Goal: Task Accomplishment & Management: Manage account settings

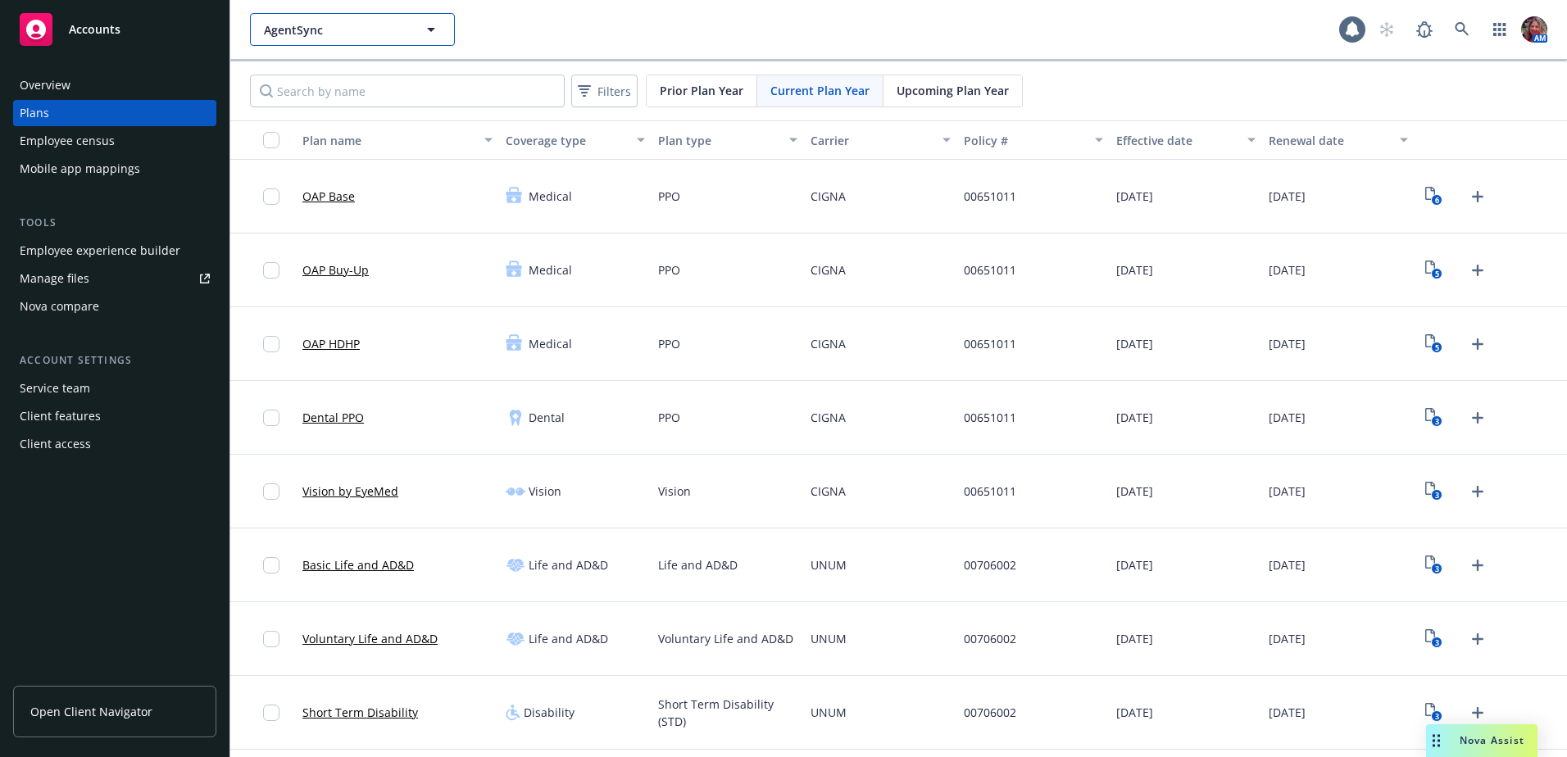
click at [355, 37] on span "AgentSync" at bounding box center [335, 29] width 142 height 17
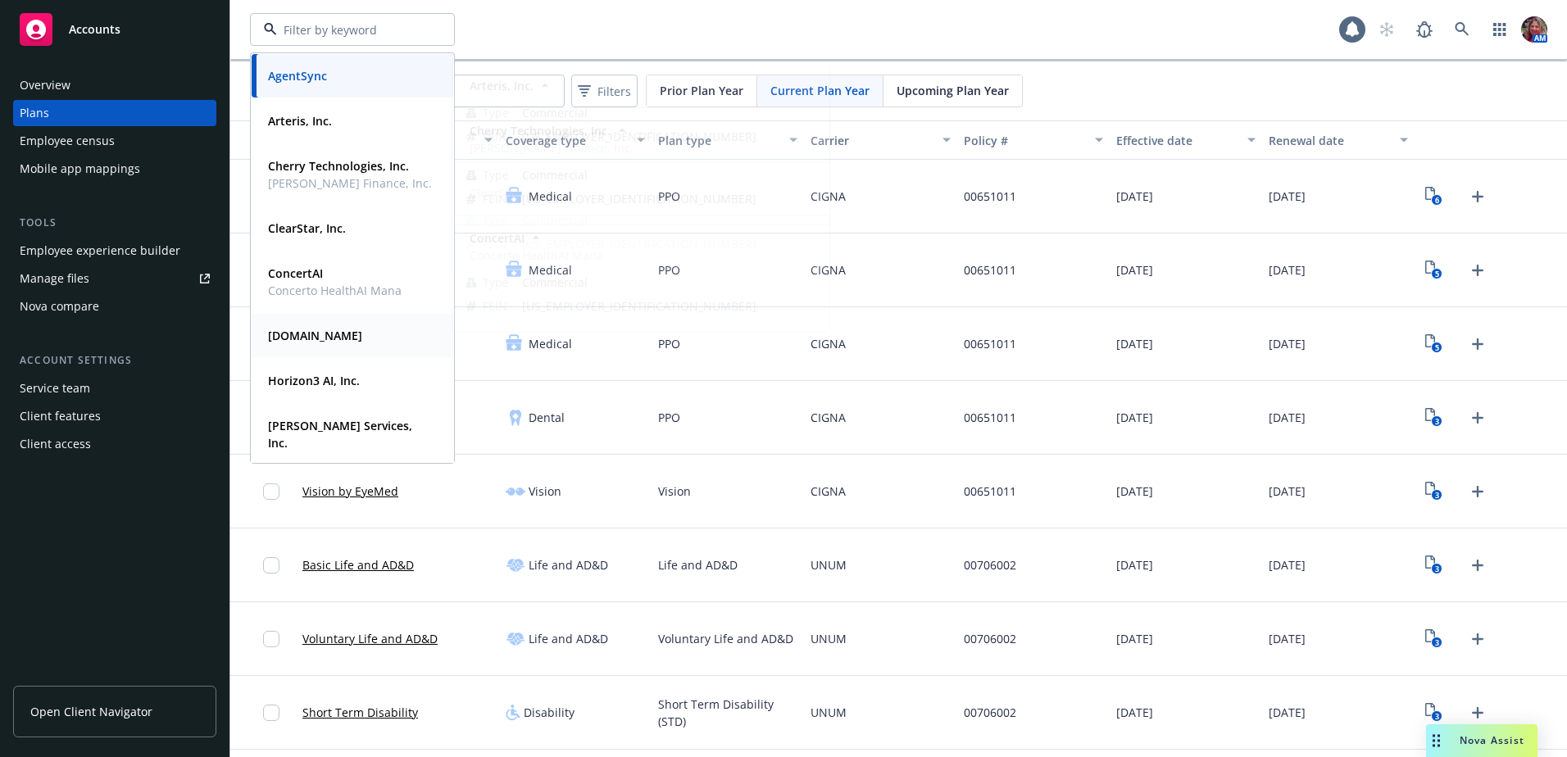
scroll to position [290, 0]
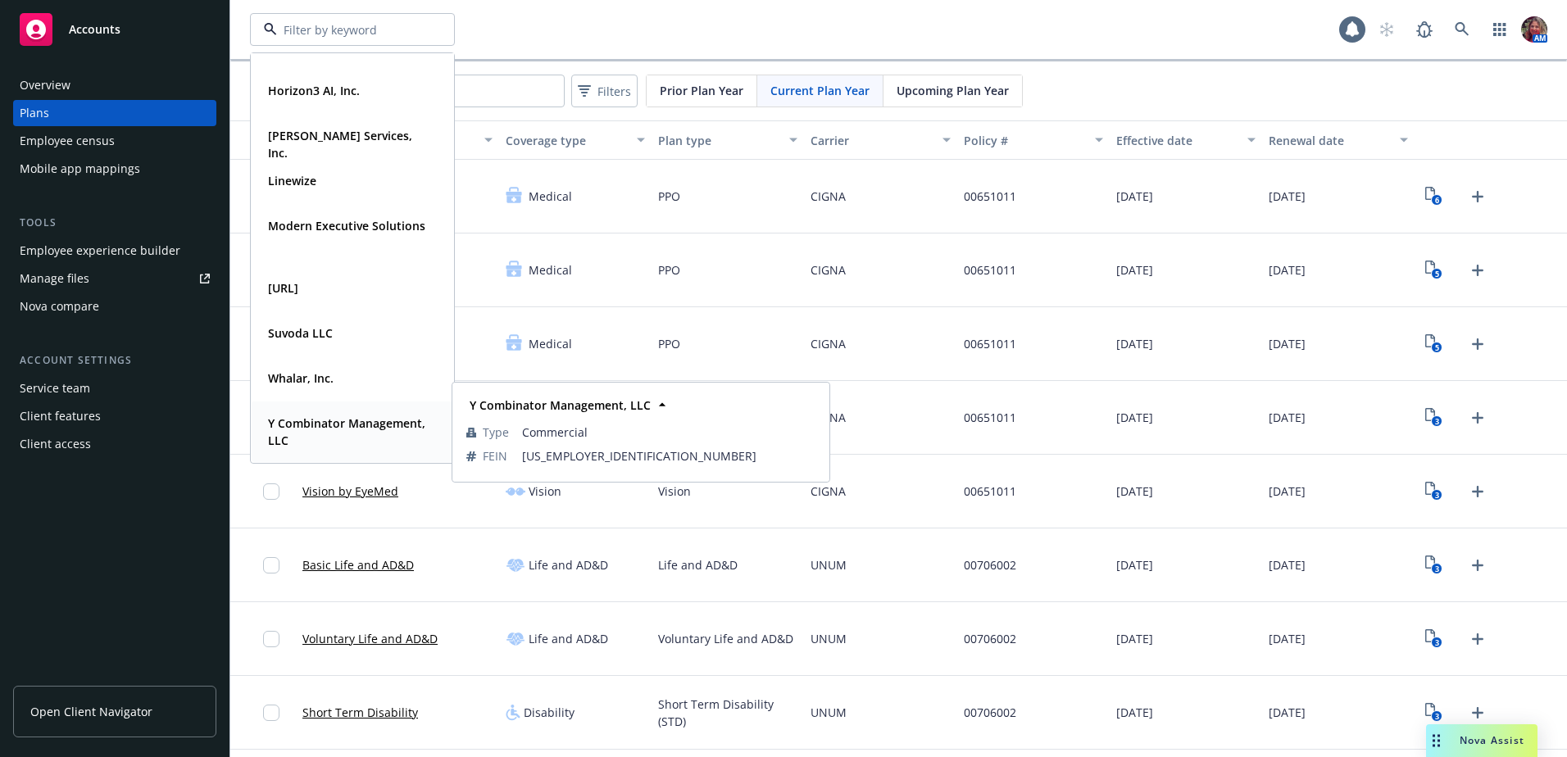
click at [331, 434] on strong "Y Combinator Management, LLC" at bounding box center [346, 432] width 157 height 33
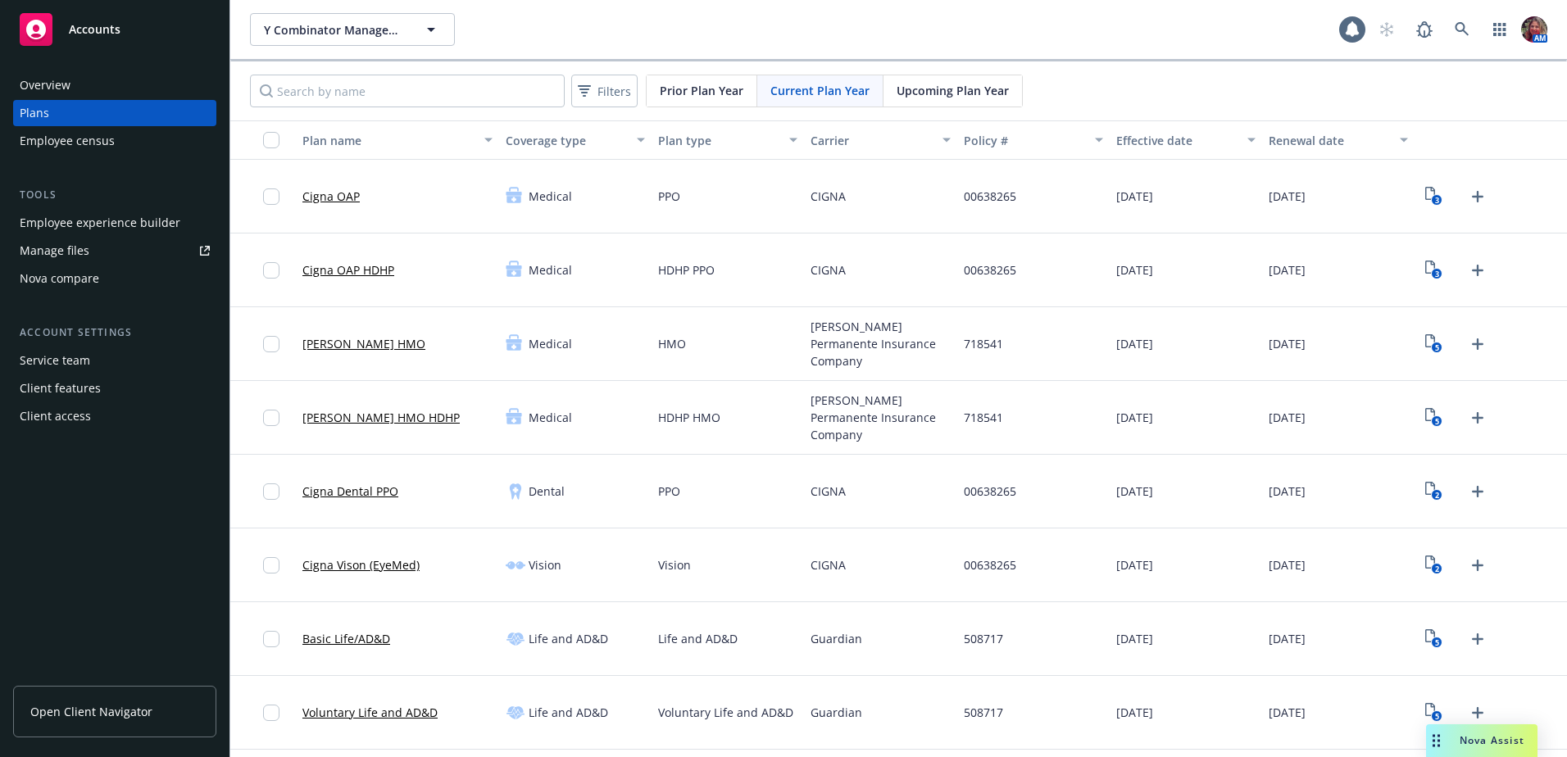
click at [106, 225] on div "Employee experience builder" at bounding box center [100, 223] width 161 height 26
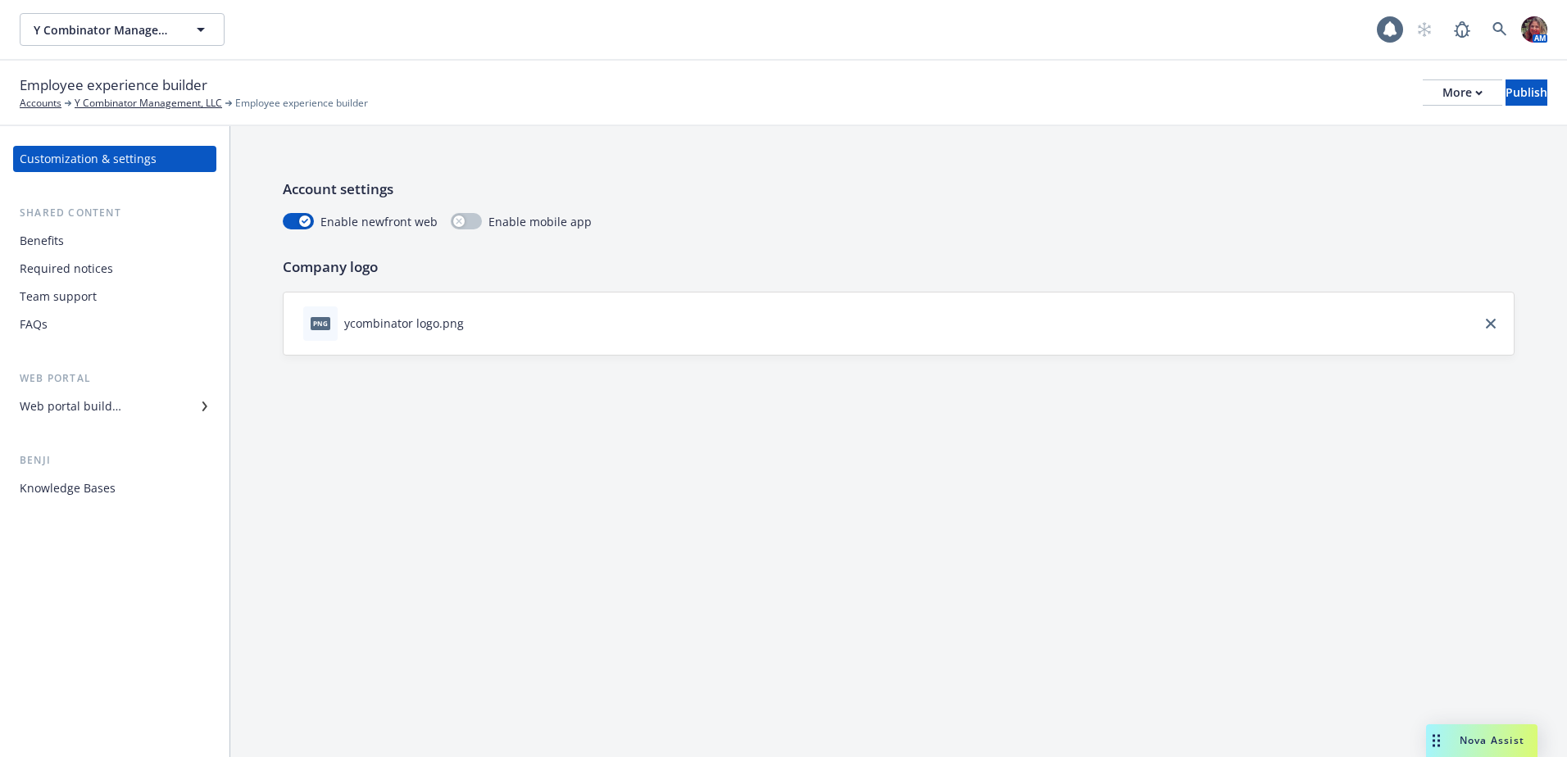
click at [87, 398] on div "Web portal builder" at bounding box center [71, 406] width 102 height 26
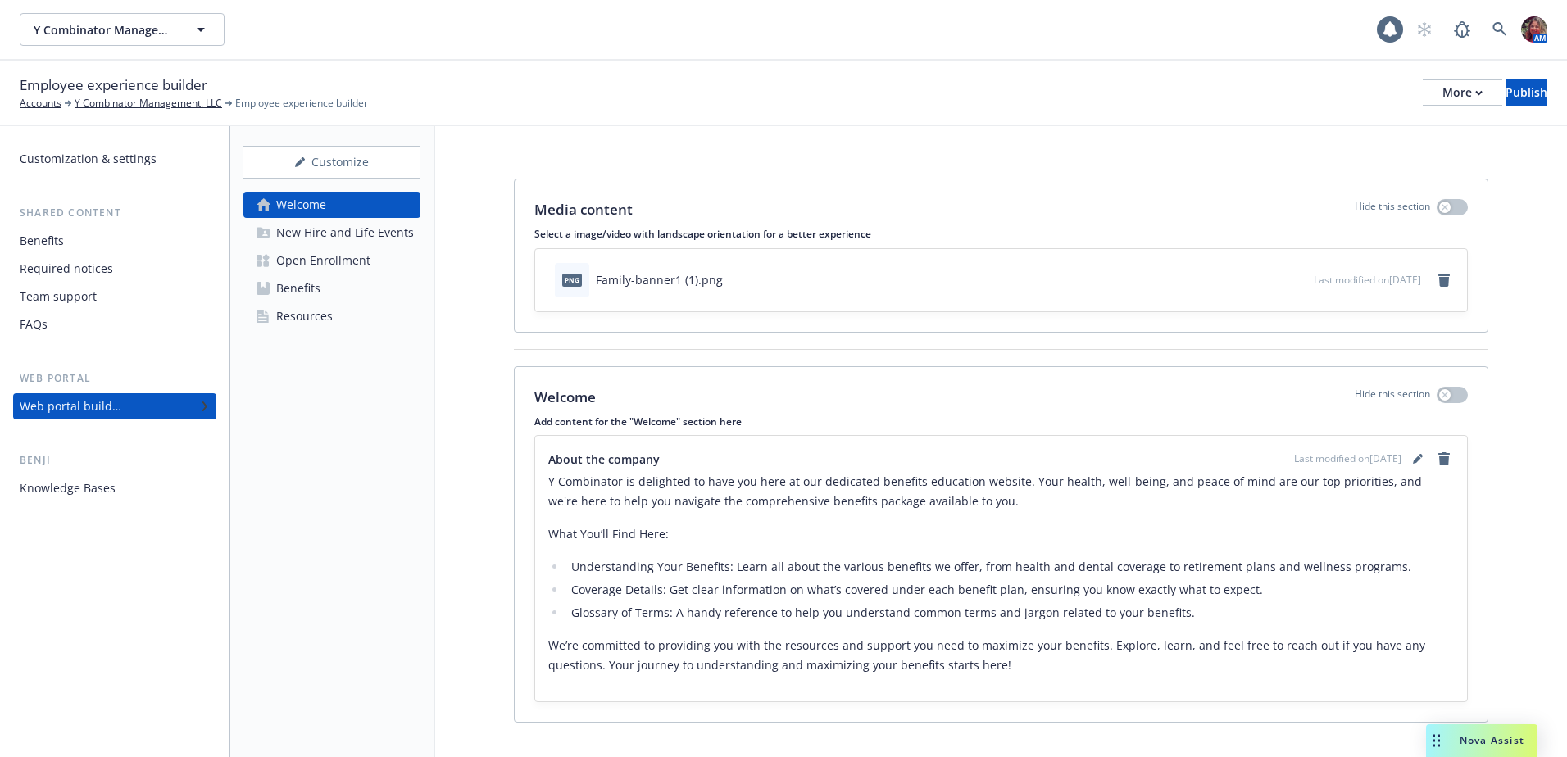
click at [300, 316] on div "Resources" at bounding box center [304, 316] width 57 height 26
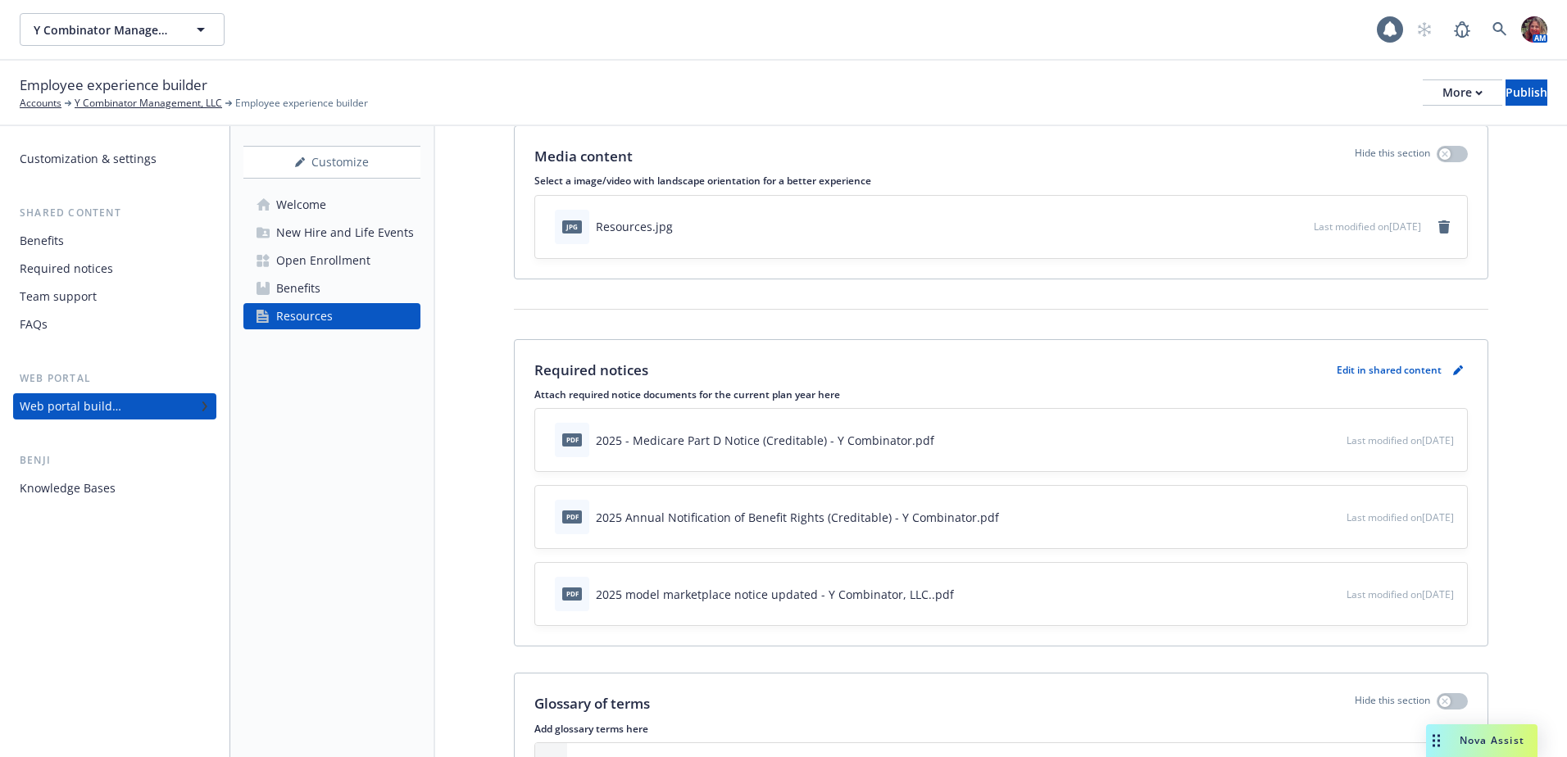
scroll to position [82, 0]
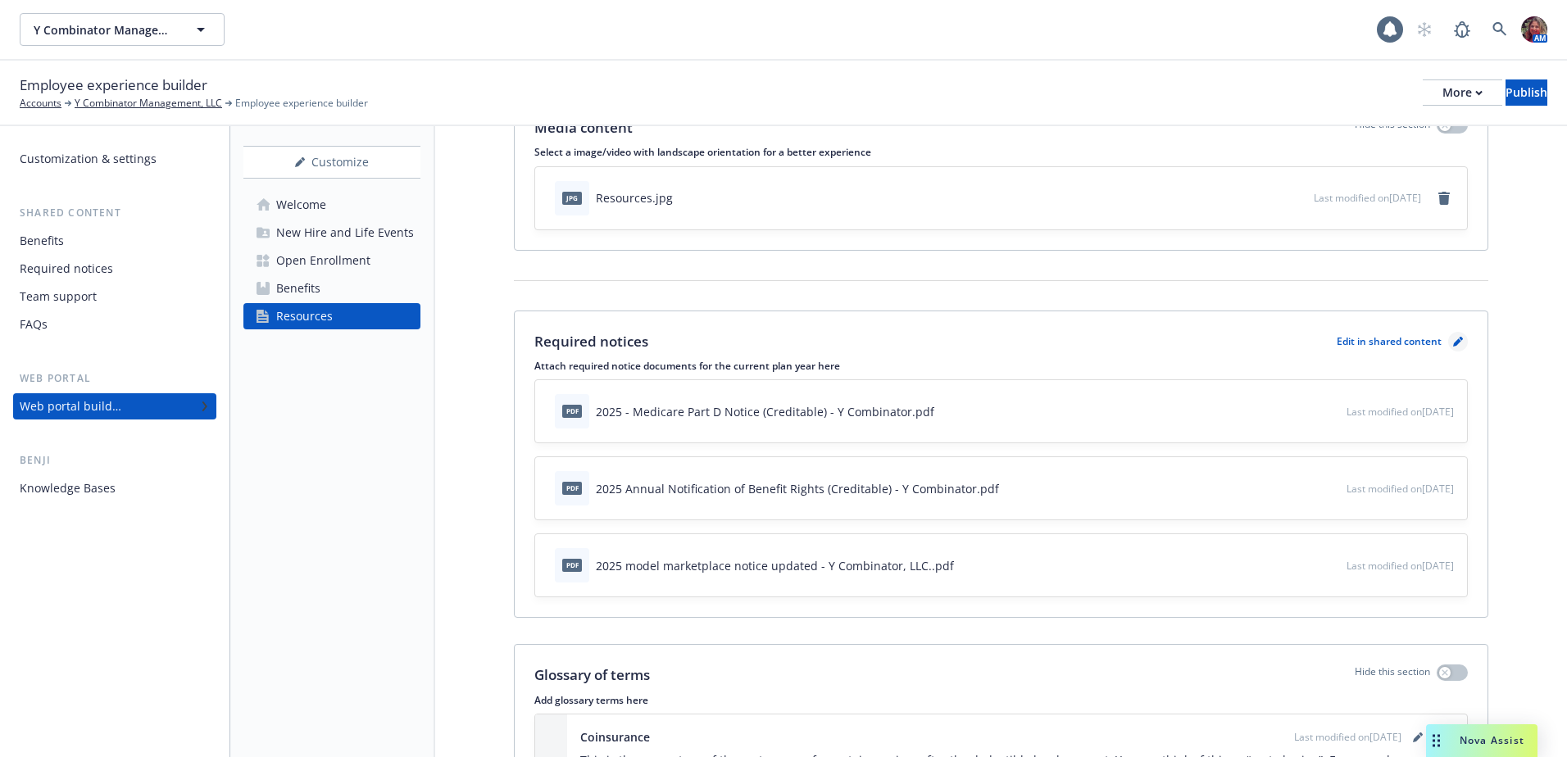
click at [1453, 345] on icon "pencil" at bounding box center [1458, 342] width 10 height 10
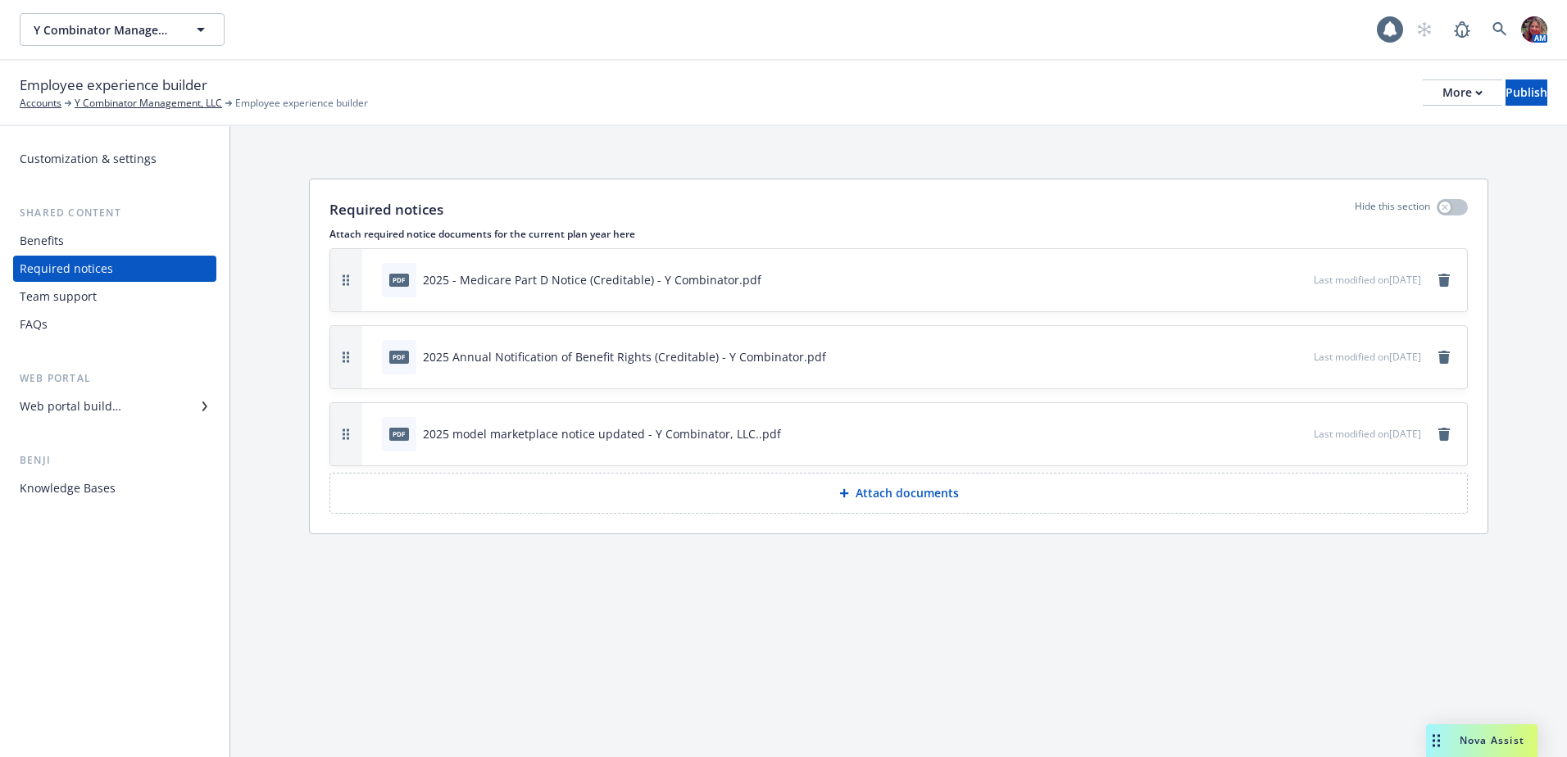
click at [970, 494] on button "Attach documents" at bounding box center [898, 493] width 1138 height 41
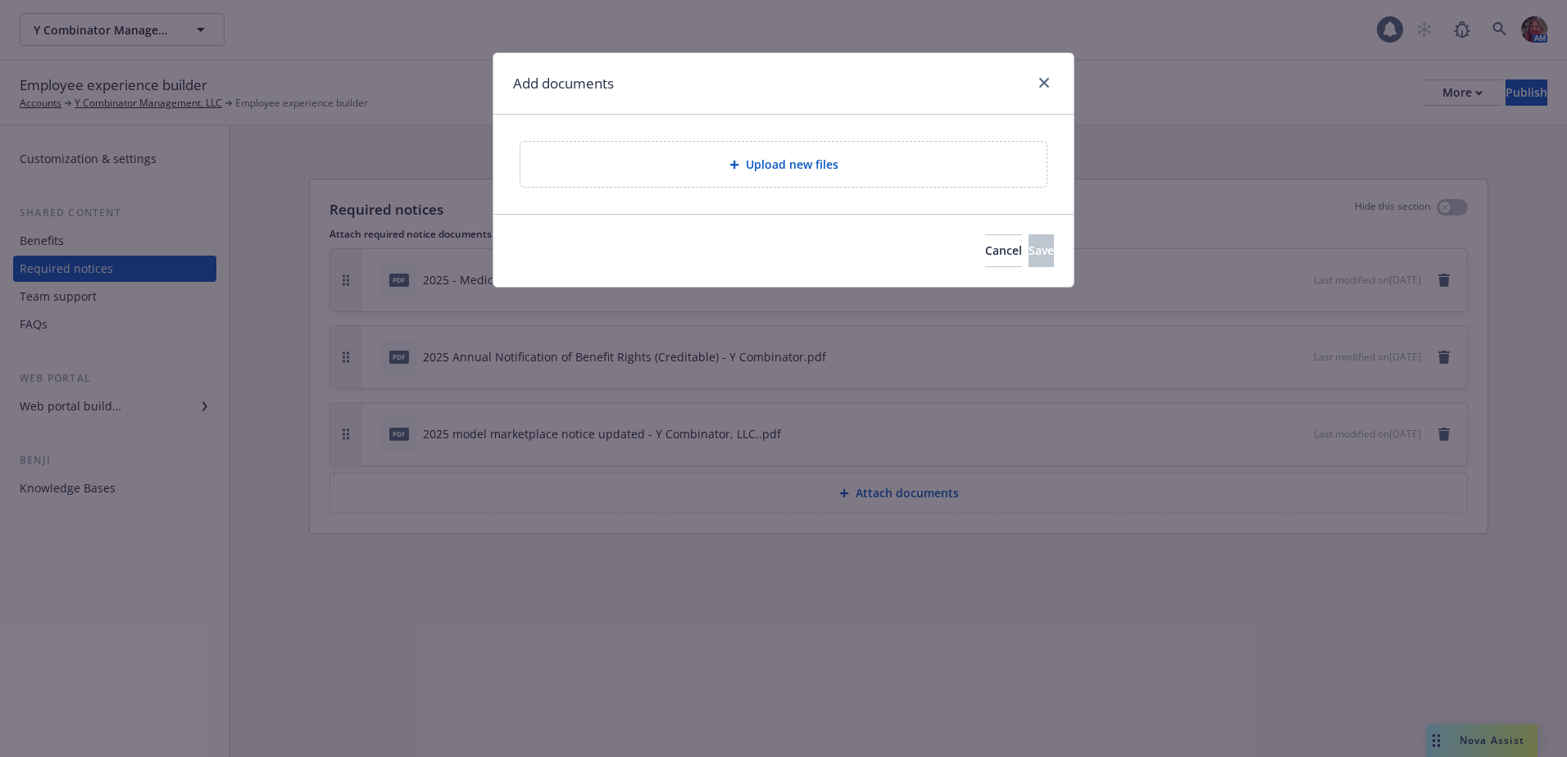
click at [802, 178] on div "Upload new files" at bounding box center [783, 164] width 526 height 45
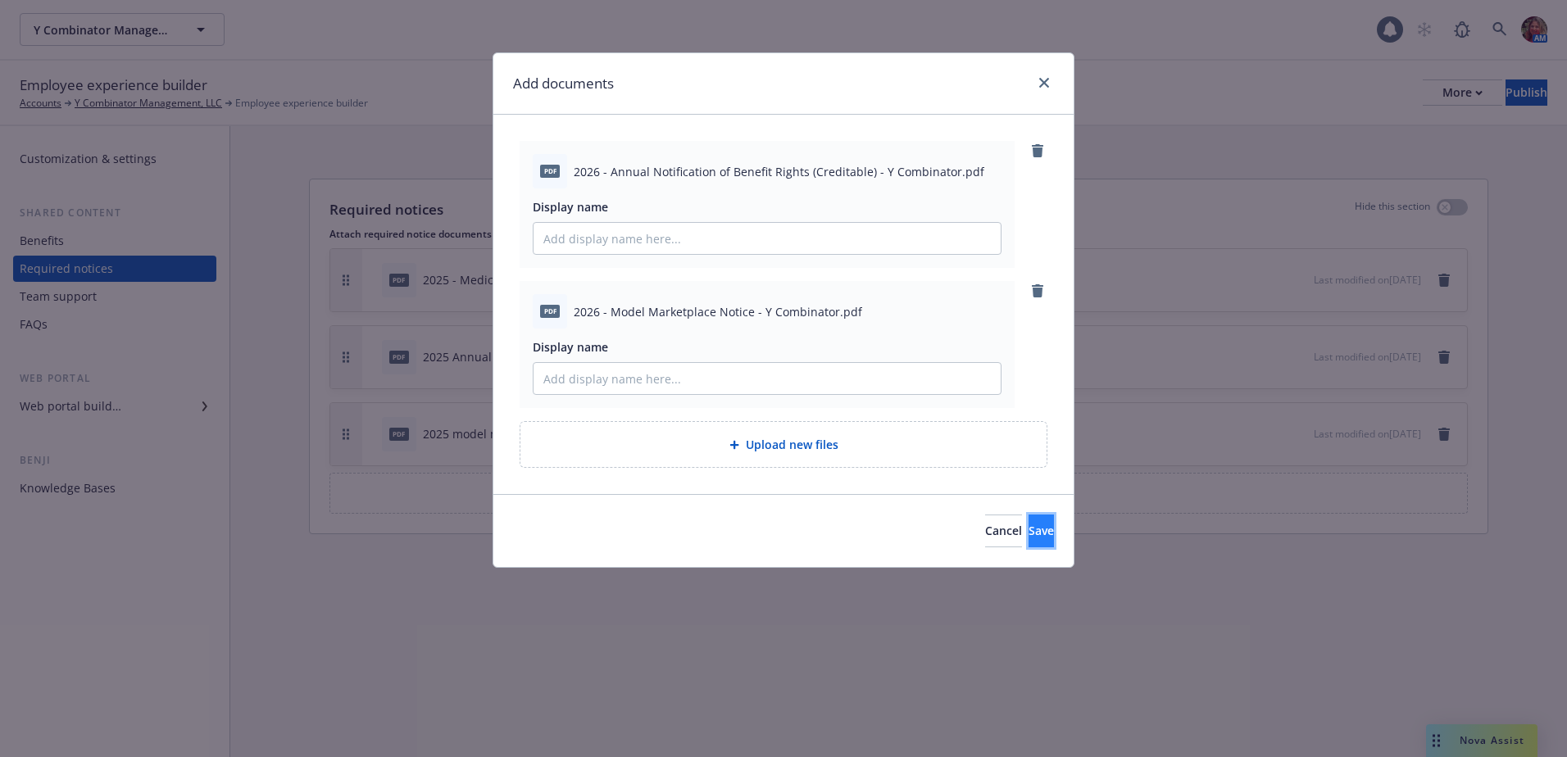
click at [1029, 537] on span "Save" at bounding box center [1041, 531] width 25 height 16
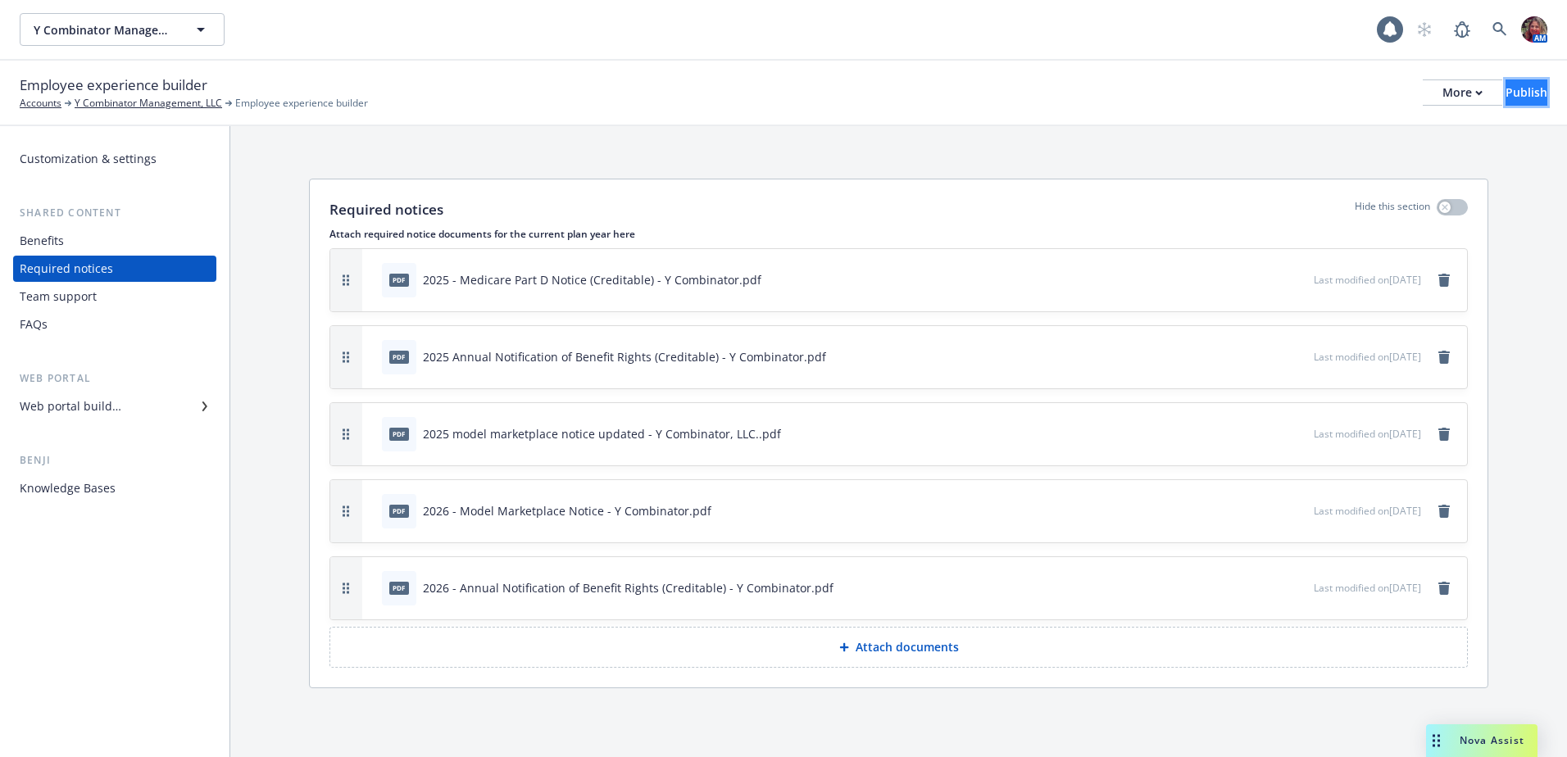
click at [1507, 86] on div "Publish" at bounding box center [1527, 92] width 42 height 25
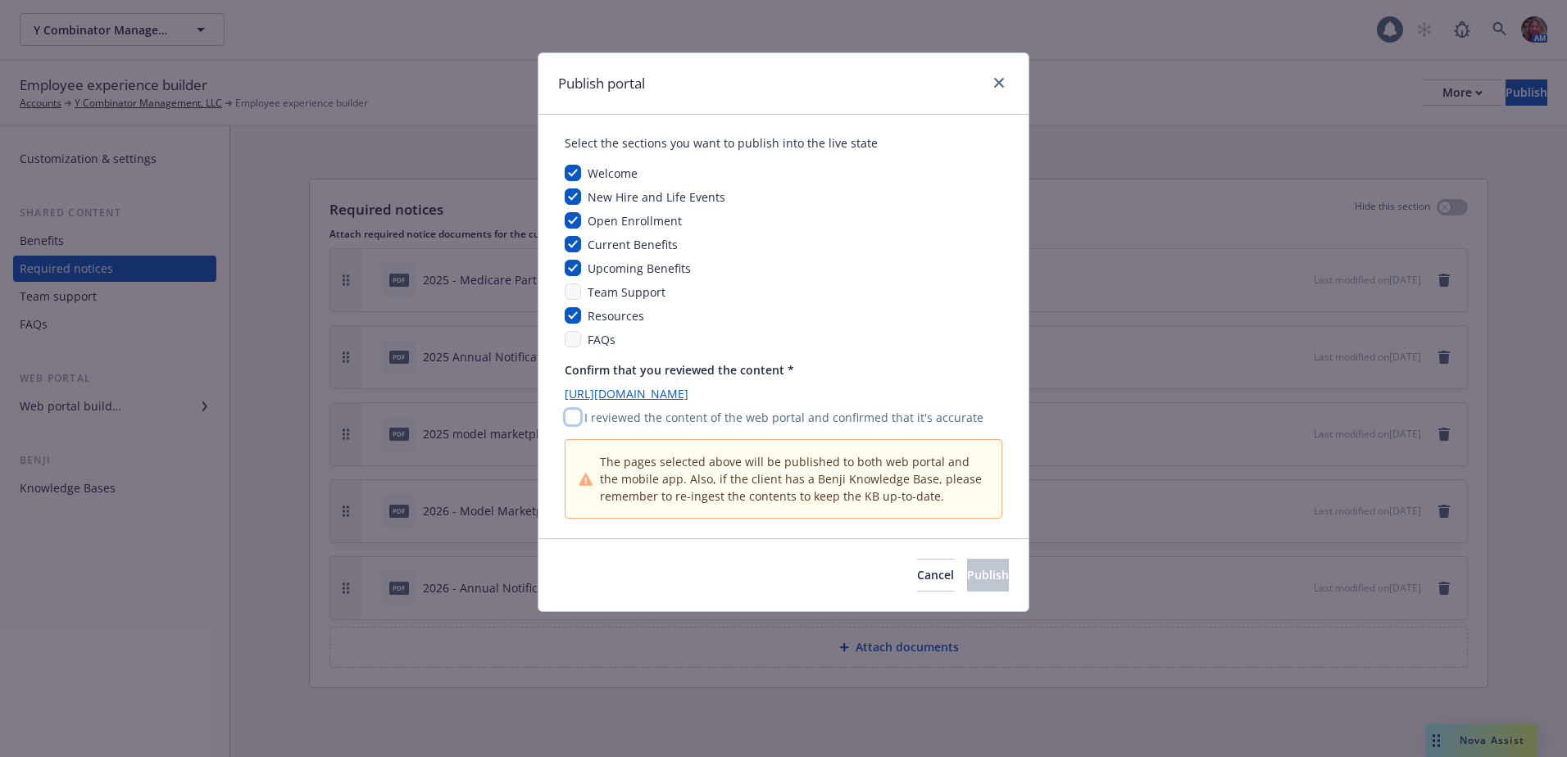
click at [569, 419] on input "checkbox" at bounding box center [573, 417] width 16 height 16
checkbox input "true"
click at [989, 574] on button "Publish" at bounding box center [988, 575] width 42 height 33
